Goal: Check status: Check status

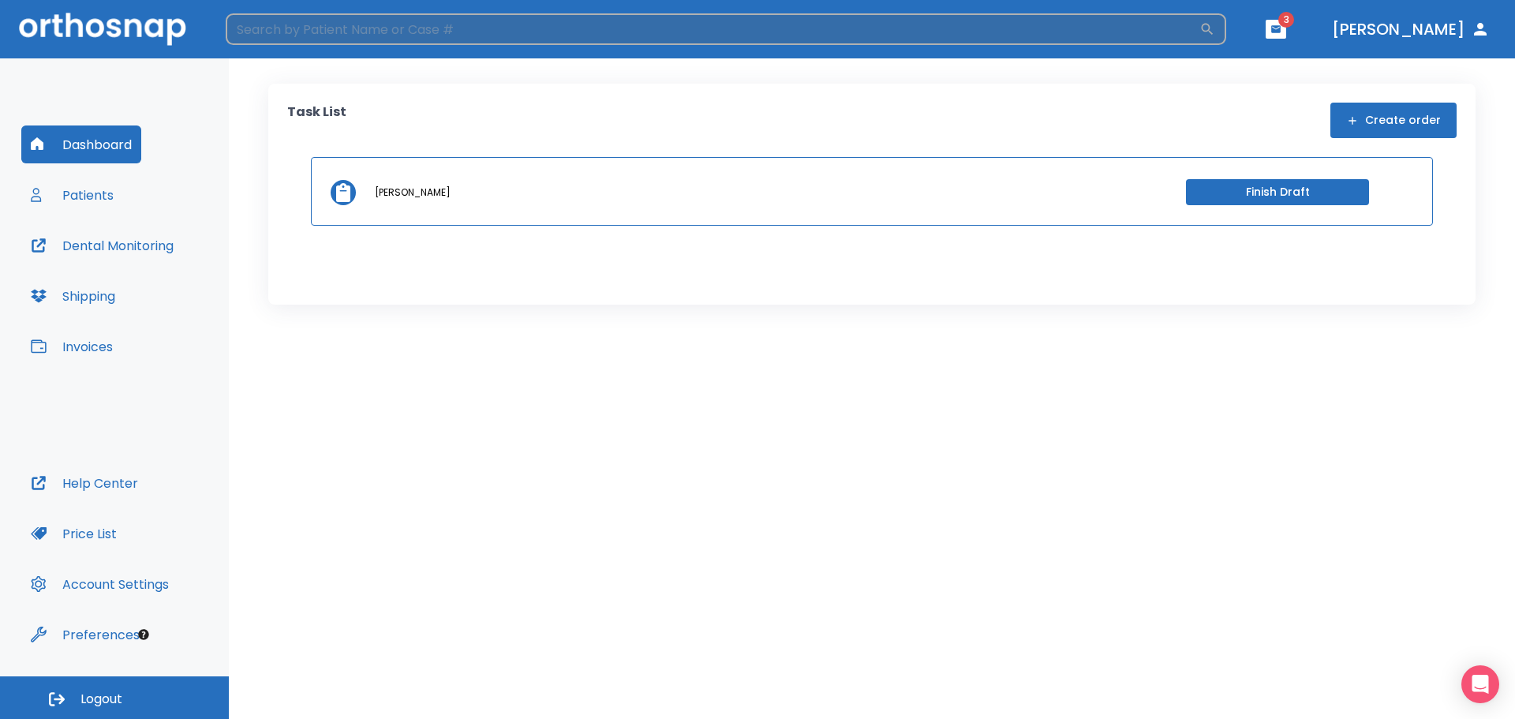
click at [343, 28] on input "search" at bounding box center [713, 29] width 974 height 32
type input "[PERSON_NAME]"
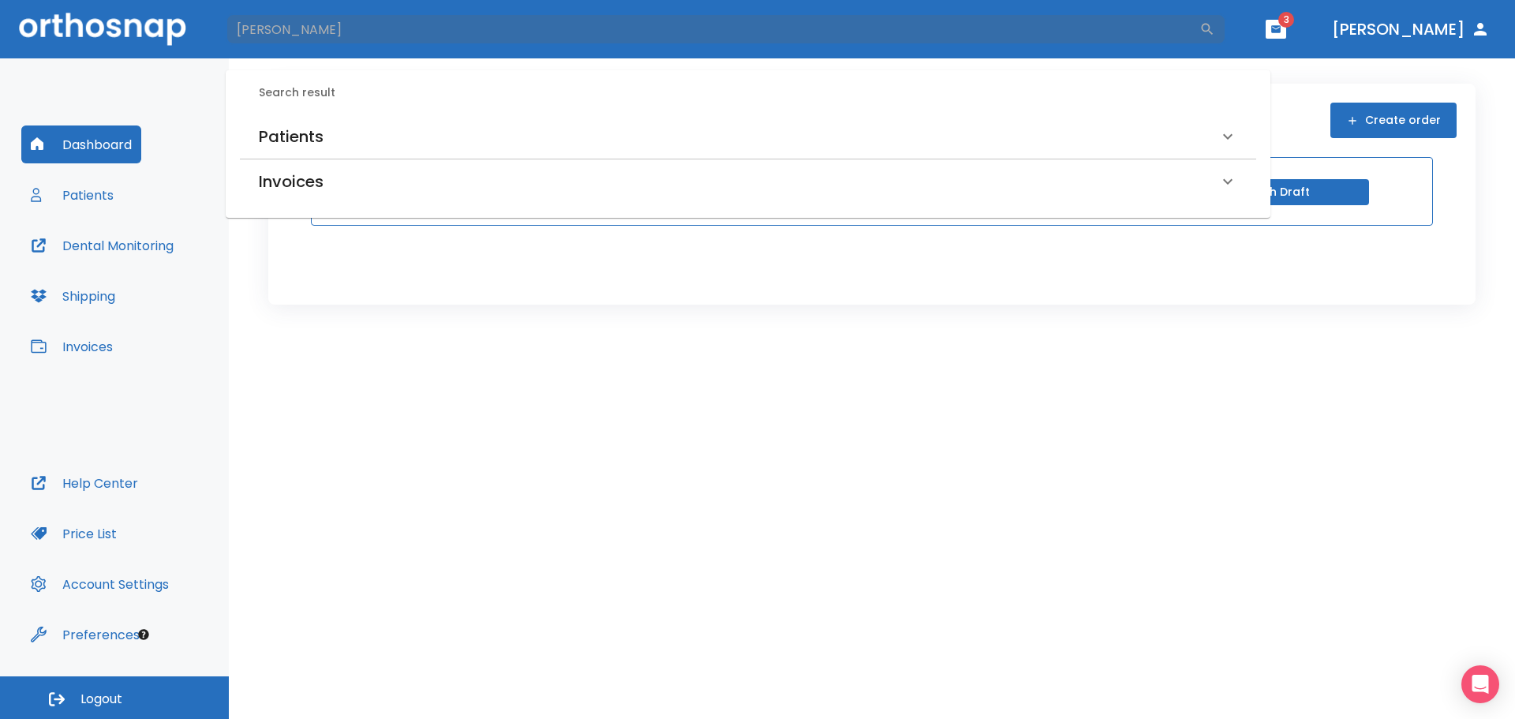
click at [283, 131] on h6 "Patients" at bounding box center [291, 136] width 65 height 25
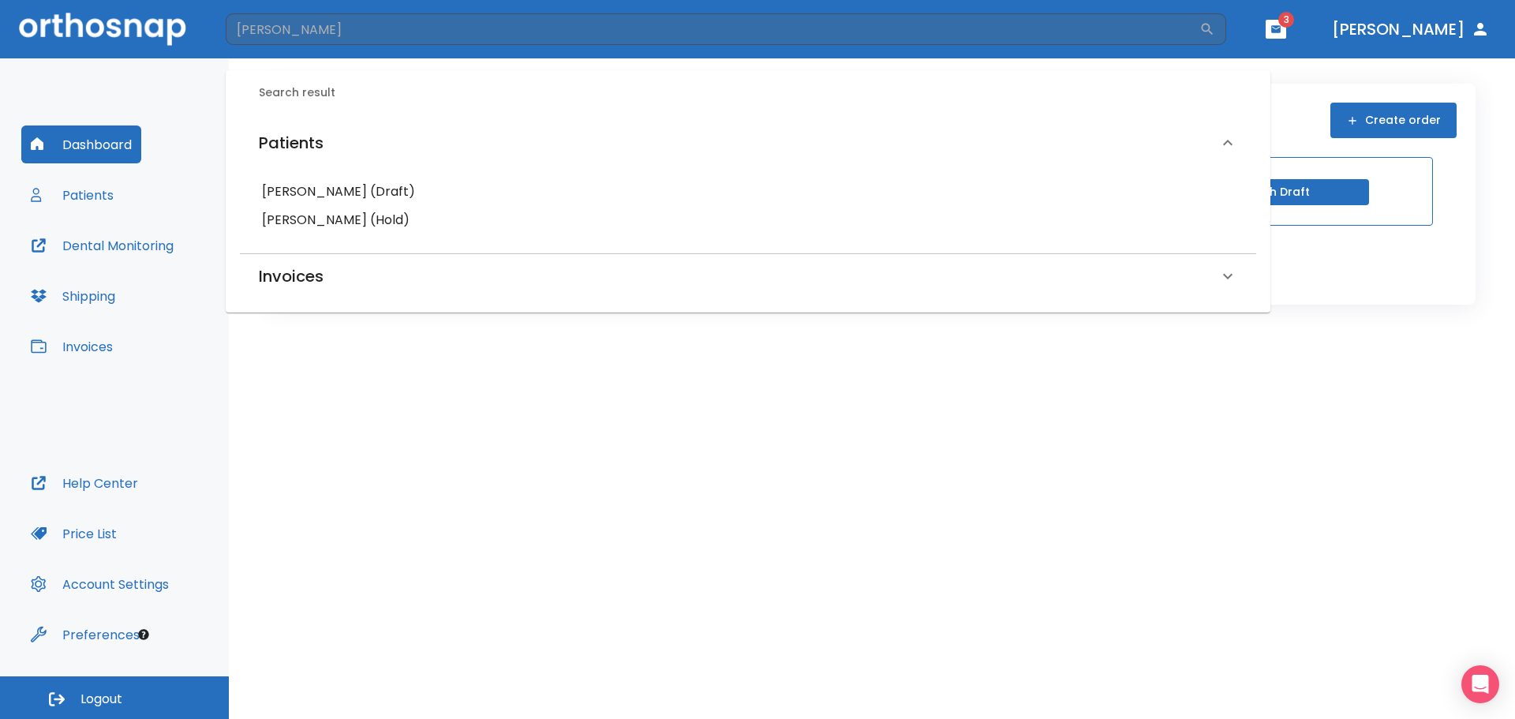
click at [400, 209] on h6 "[PERSON_NAME] (Hold)" at bounding box center [748, 220] width 972 height 22
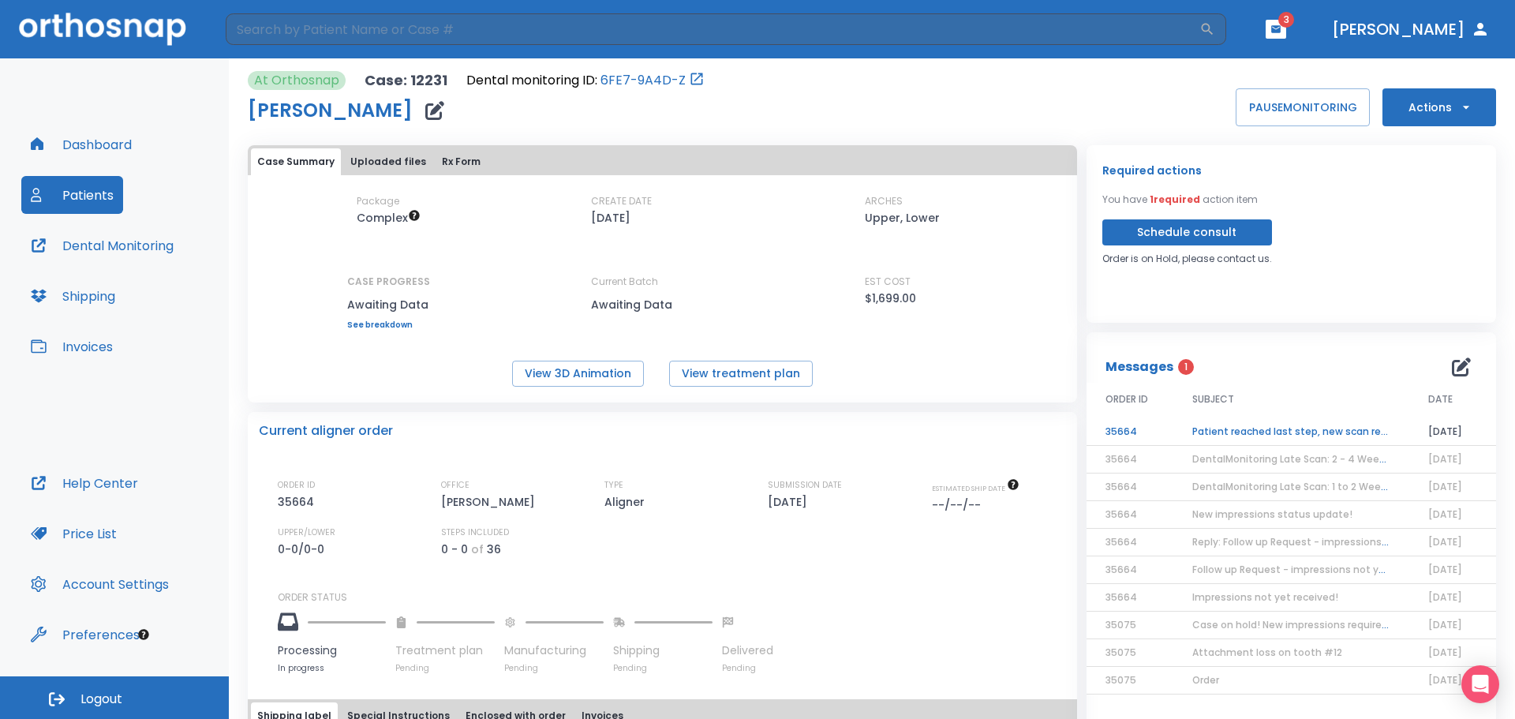
click at [1351, 426] on td "Patient reached last step, new scan required!" at bounding box center [1292, 432] width 236 height 28
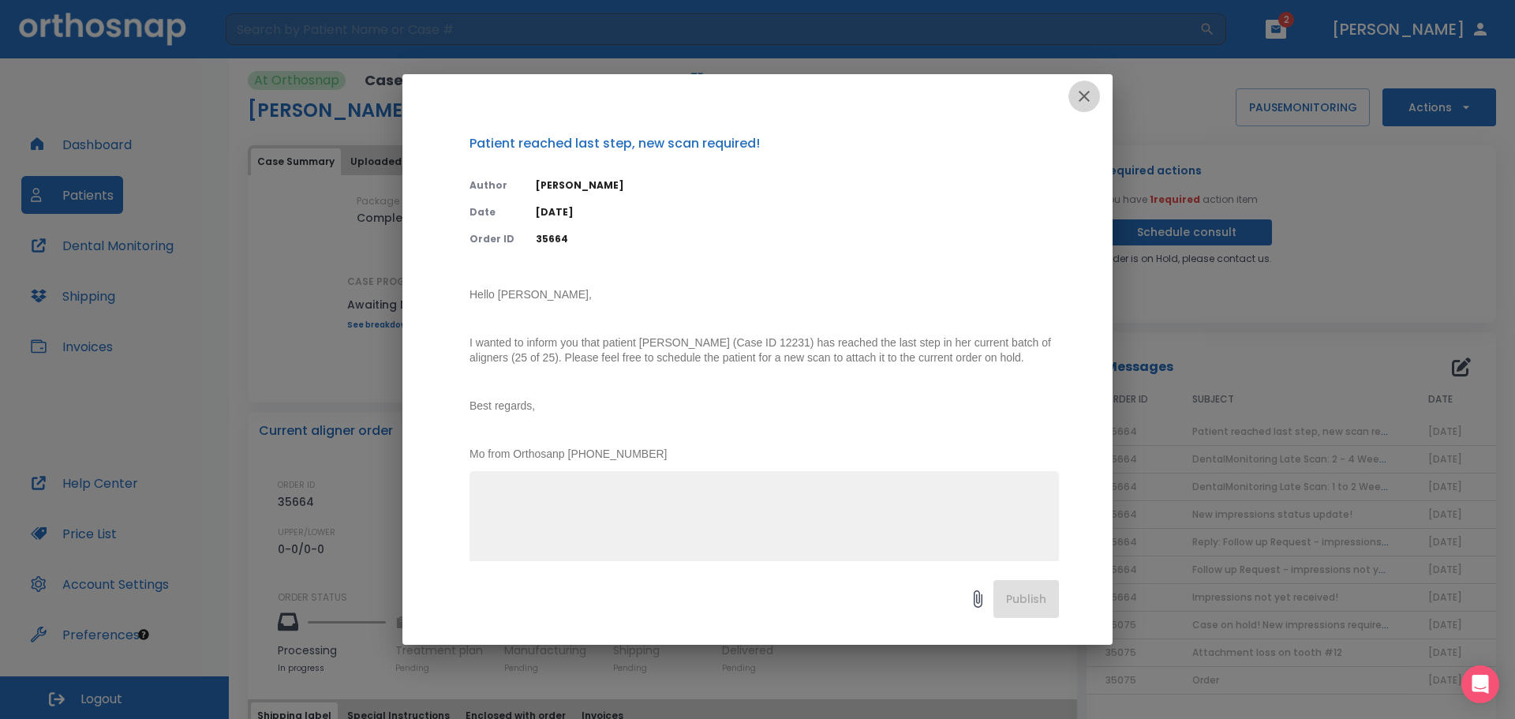
click at [1096, 89] on button "button" at bounding box center [1085, 97] width 32 height 32
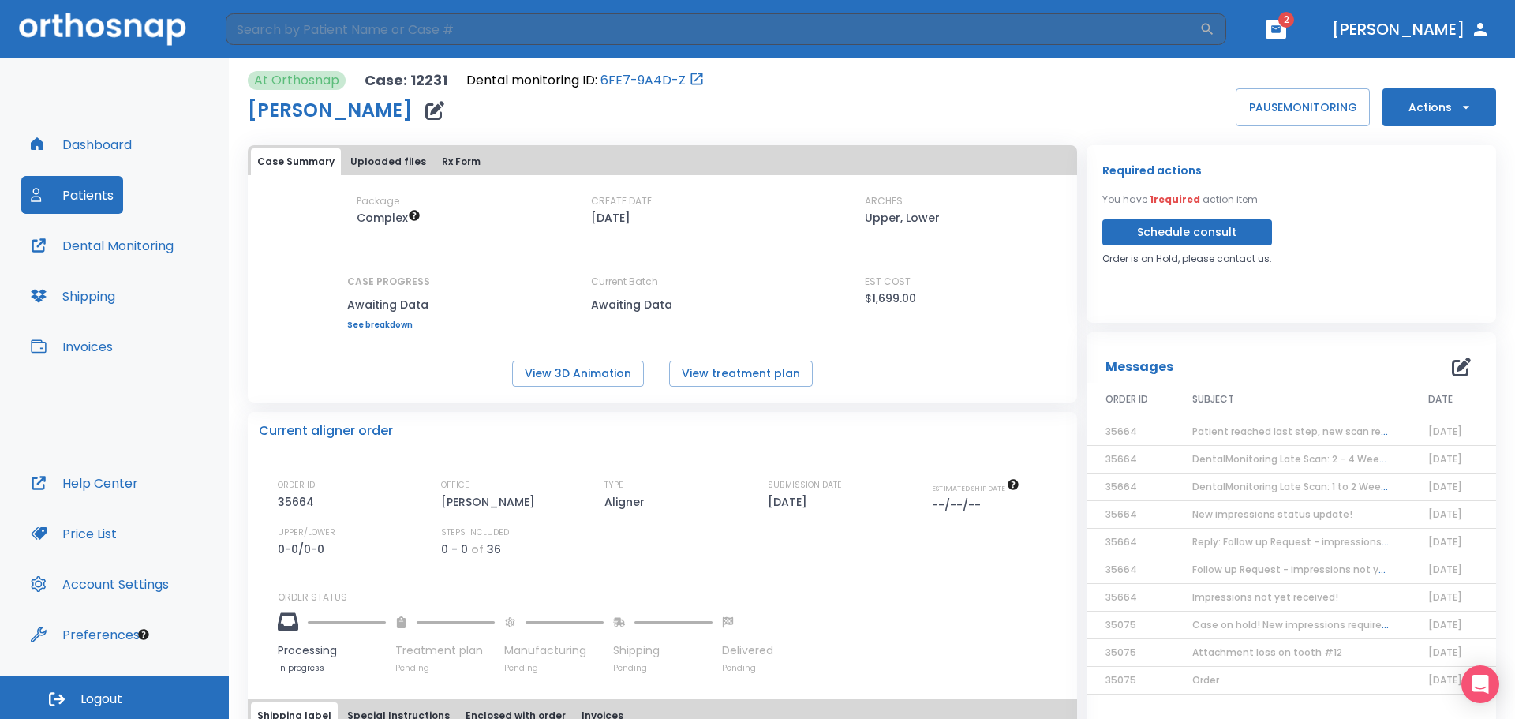
click at [1317, 425] on span "Patient reached last step, new scan required!" at bounding box center [1304, 431] width 223 height 13
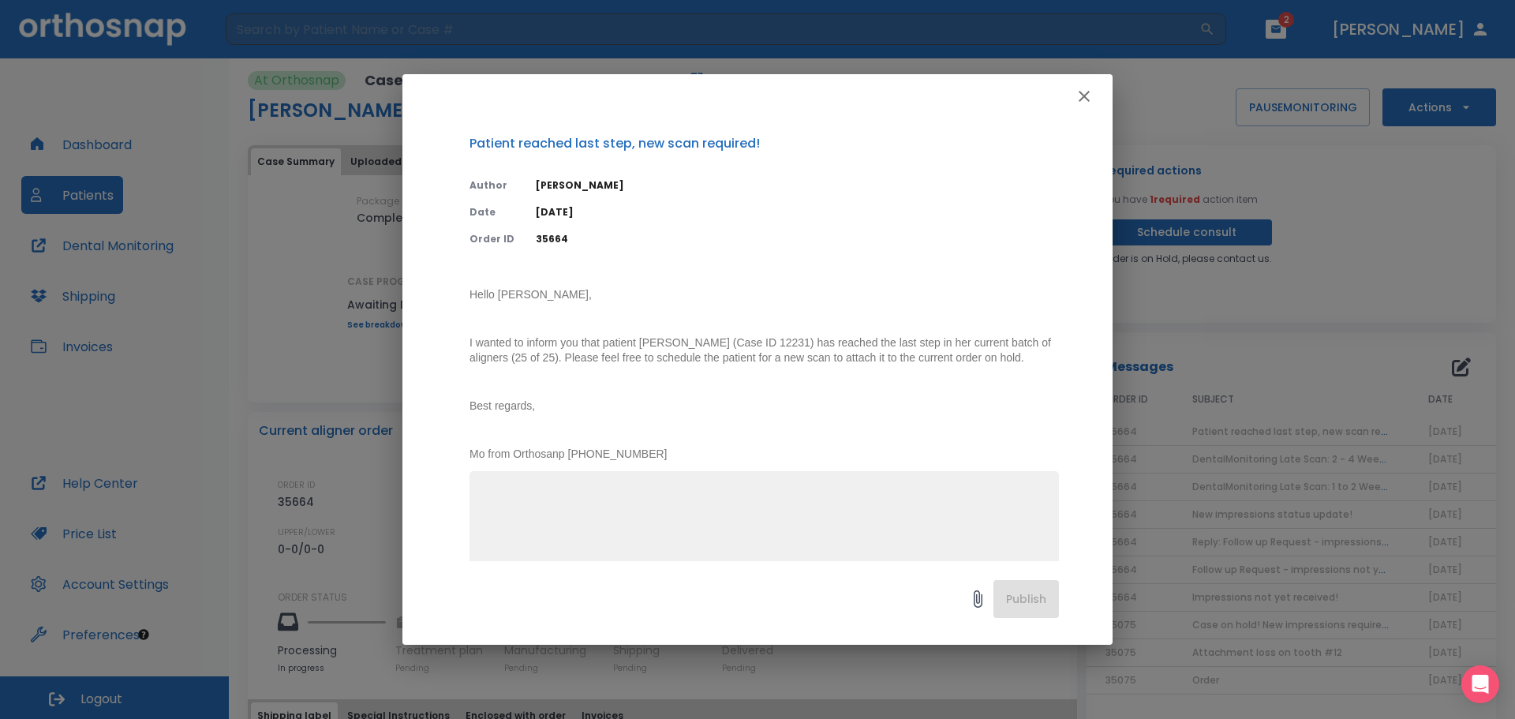
click at [1088, 96] on icon "button" at bounding box center [1084, 96] width 19 height 19
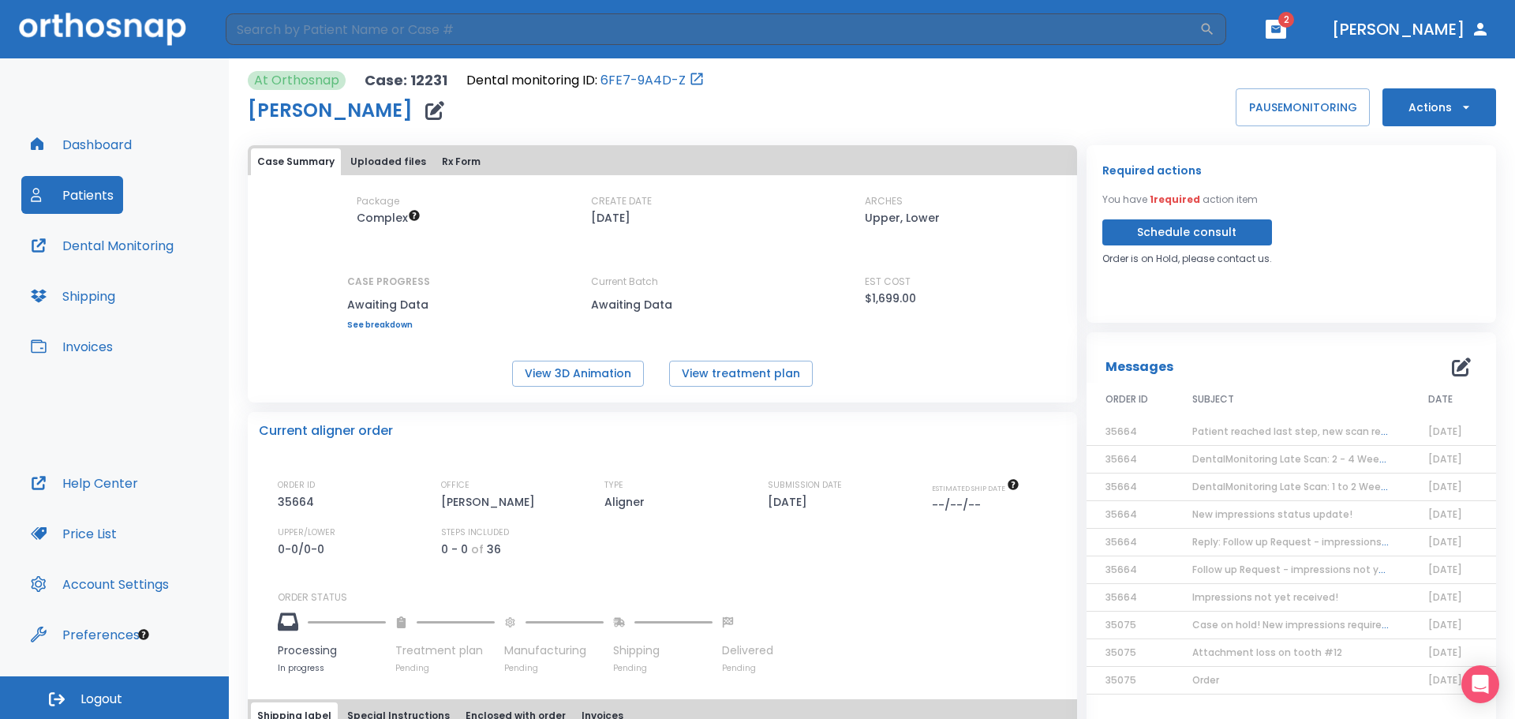
click at [1459, 114] on icon "button" at bounding box center [1467, 107] width 16 height 16
click at [1457, 111] on div at bounding box center [757, 359] width 1515 height 719
click at [456, 161] on button "Rx Form" at bounding box center [461, 161] width 51 height 27
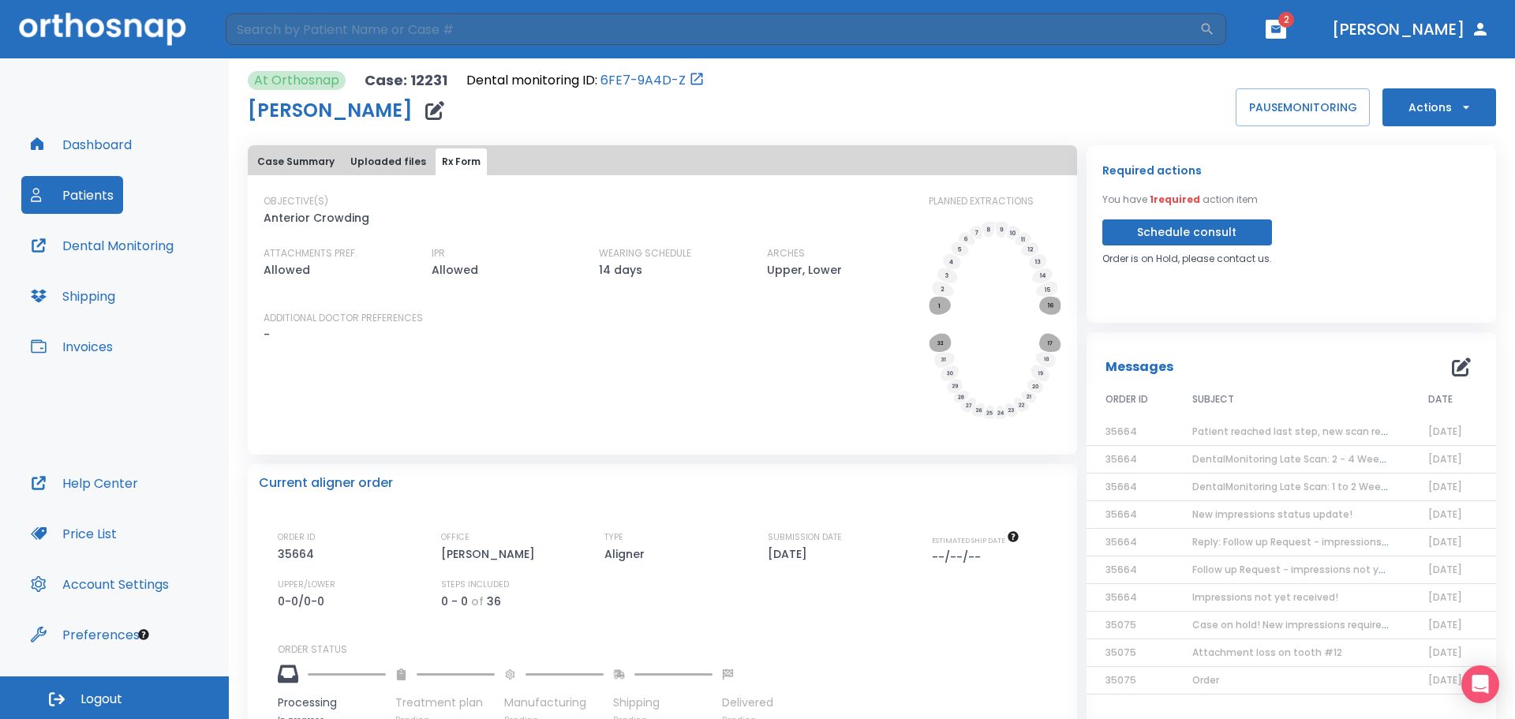
click at [311, 160] on button "Case Summary" at bounding box center [296, 161] width 90 height 27
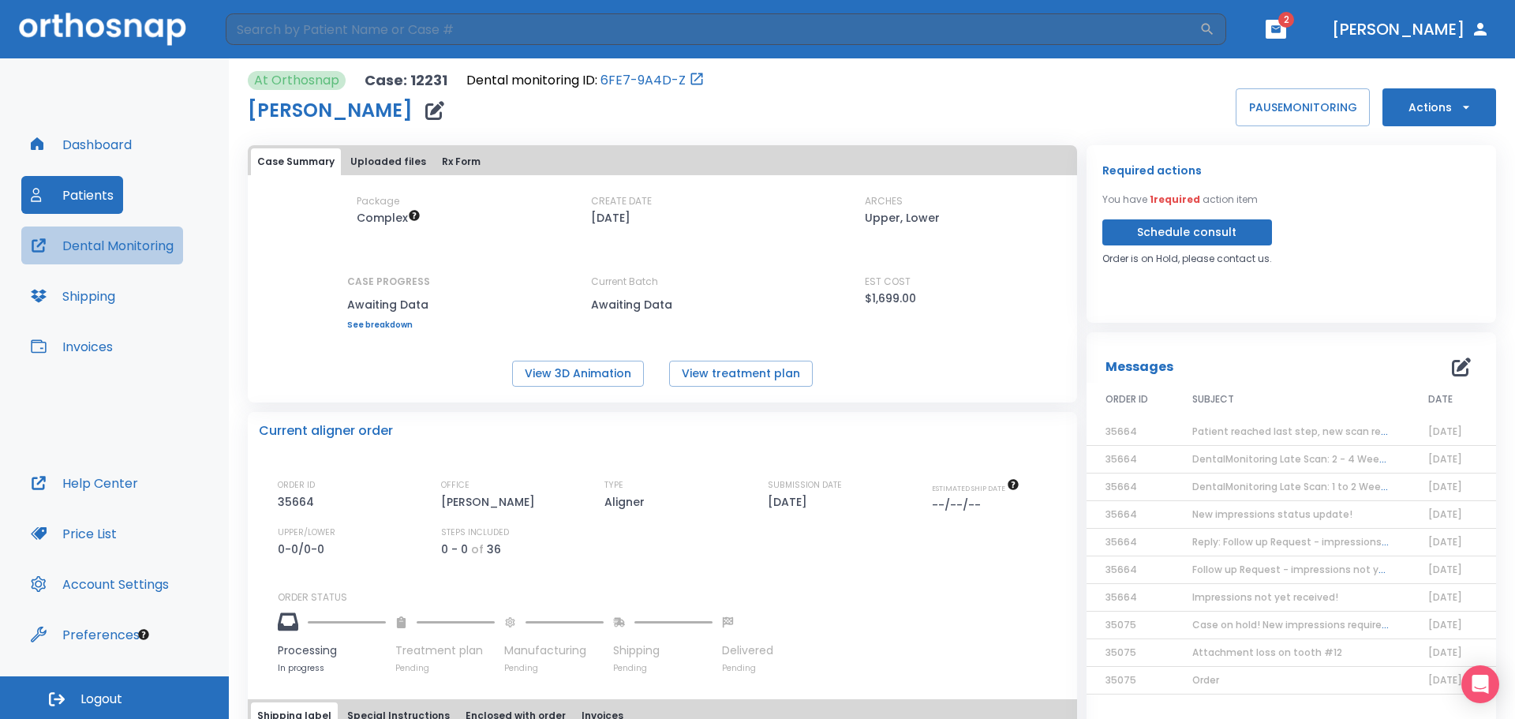
click at [126, 245] on button "Dental Monitoring" at bounding box center [102, 246] width 162 height 38
